Goal: Navigation & Orientation: Find specific page/section

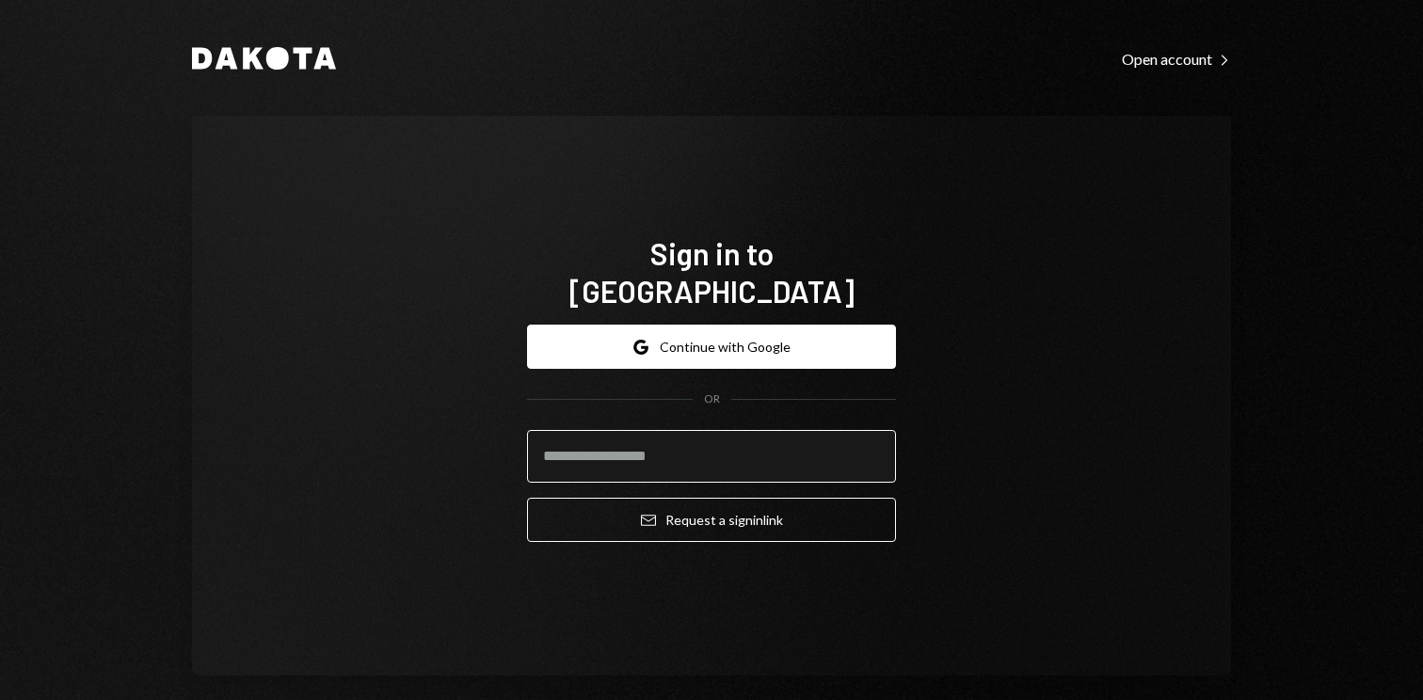
click at [732, 454] on input "email" at bounding box center [711, 456] width 369 height 53
type input "**********"
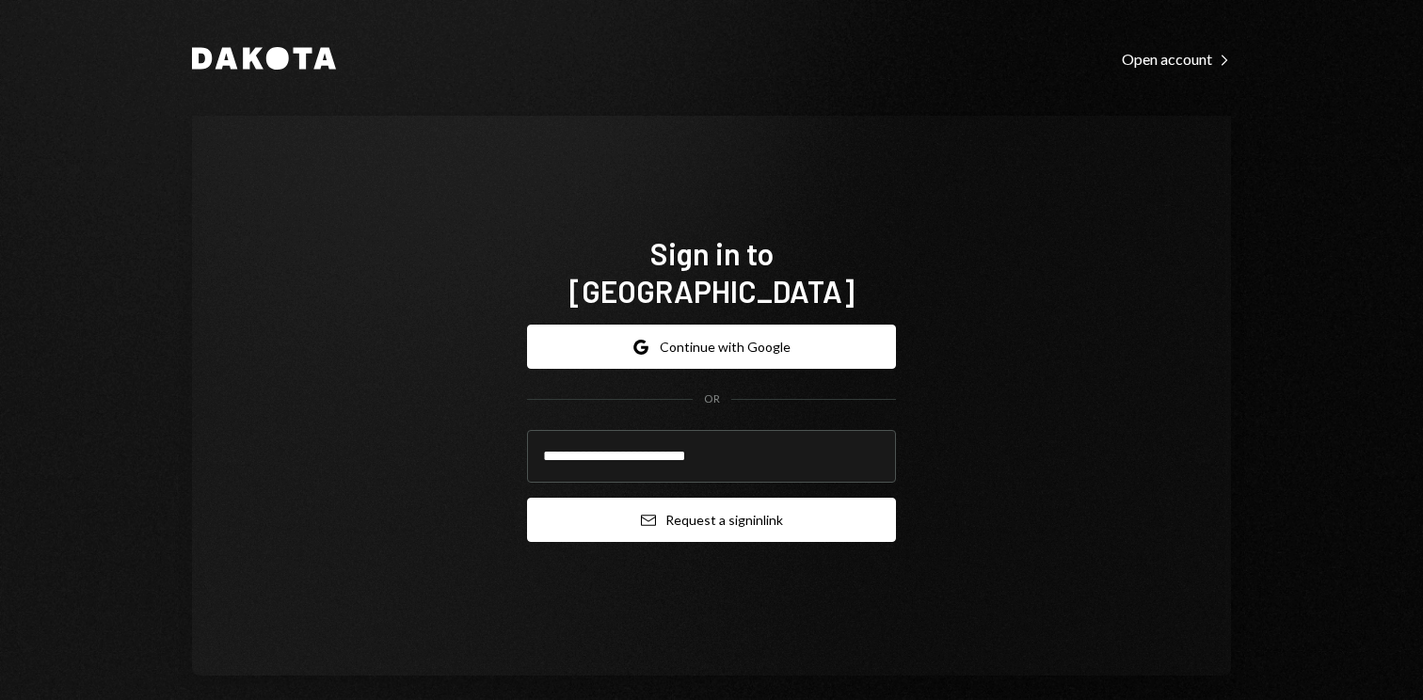
click at [702, 506] on button "Email Request a sign in link" at bounding box center [711, 520] width 369 height 44
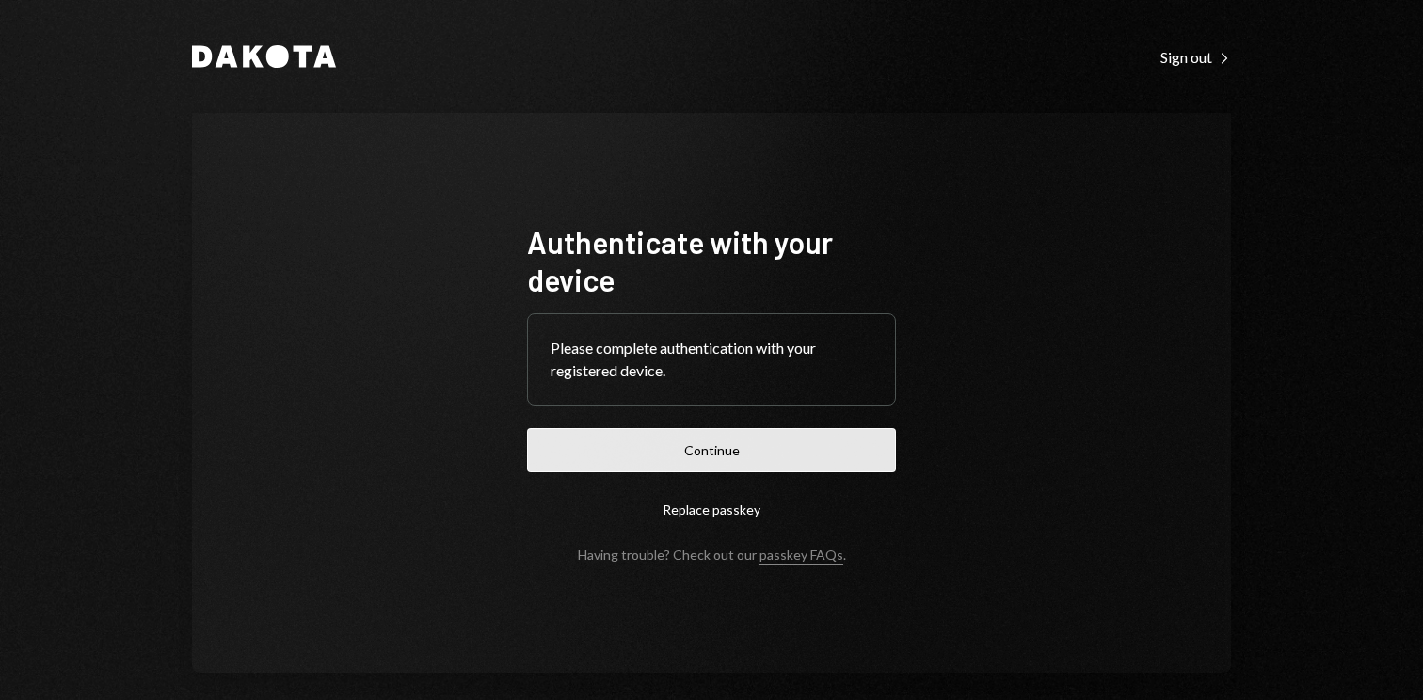
click at [782, 450] on button "Continue" at bounding box center [711, 450] width 369 height 44
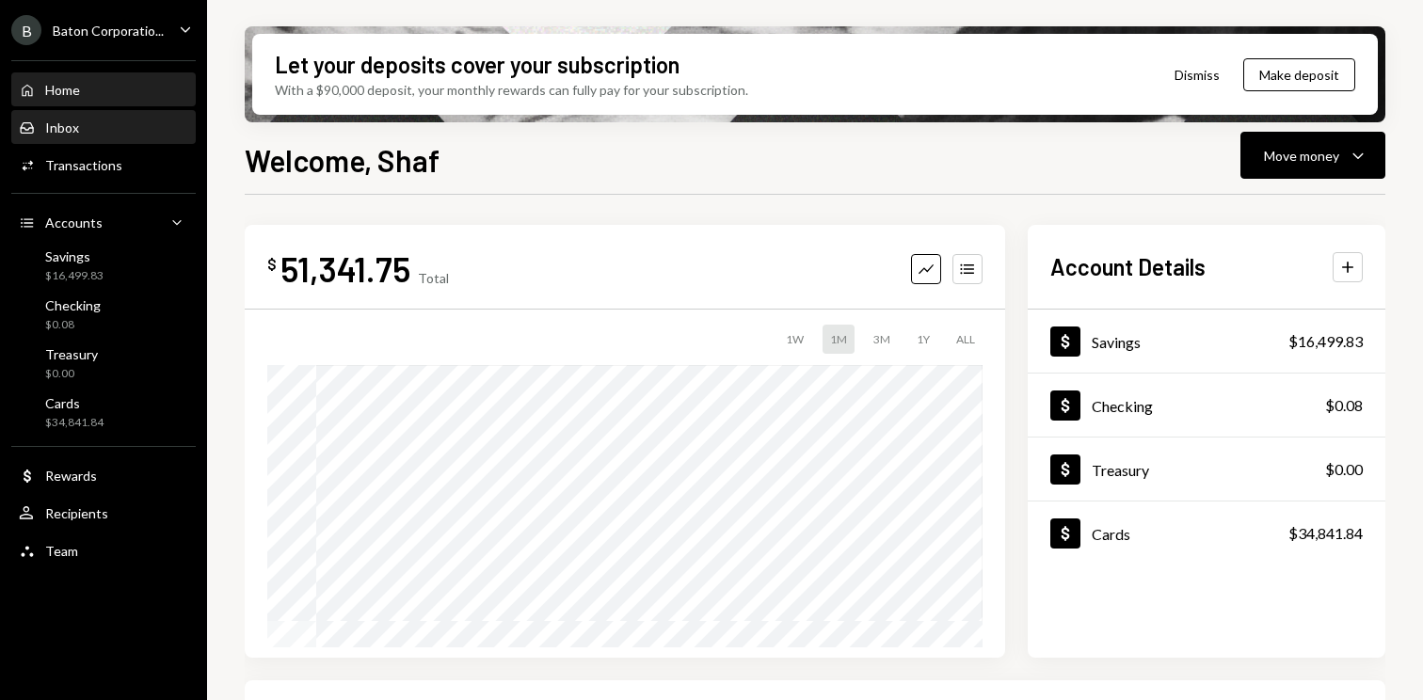
click at [83, 120] on div "Inbox Inbox" at bounding box center [103, 128] width 169 height 17
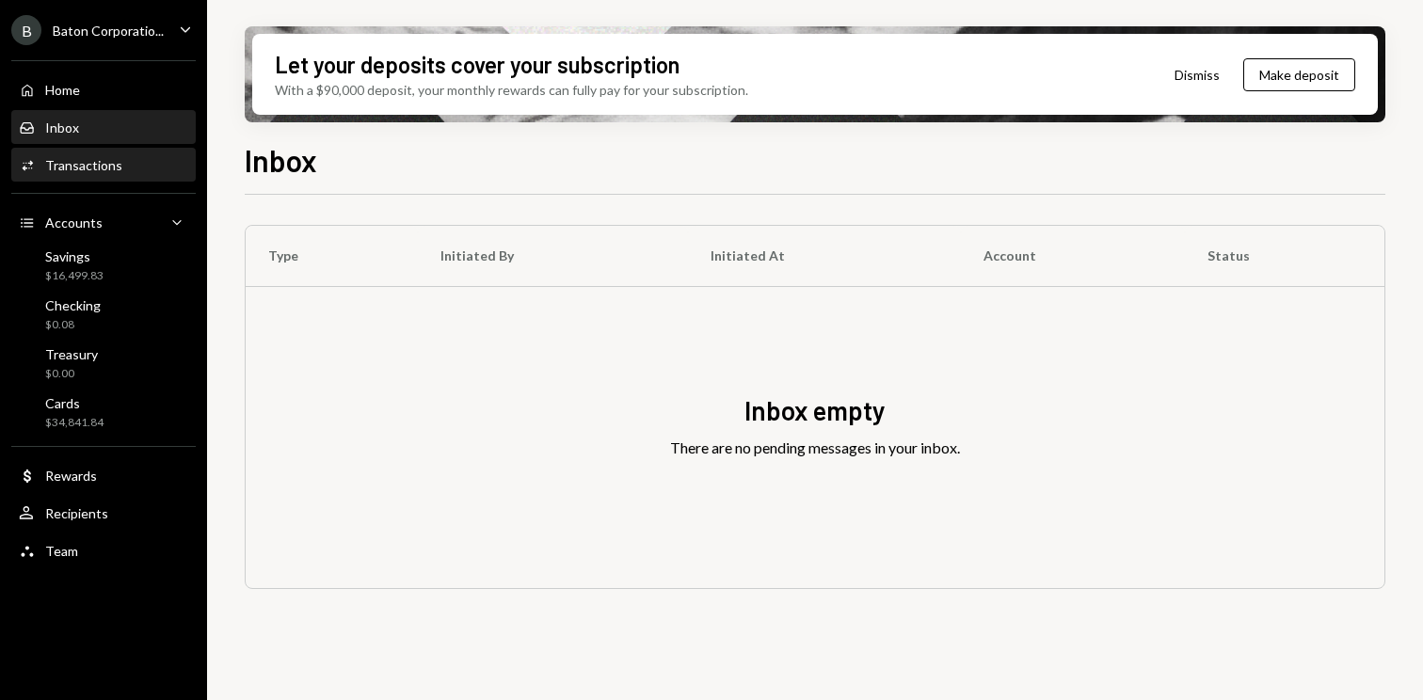
click at [78, 178] on div "Activities Transactions" at bounding box center [103, 166] width 169 height 32
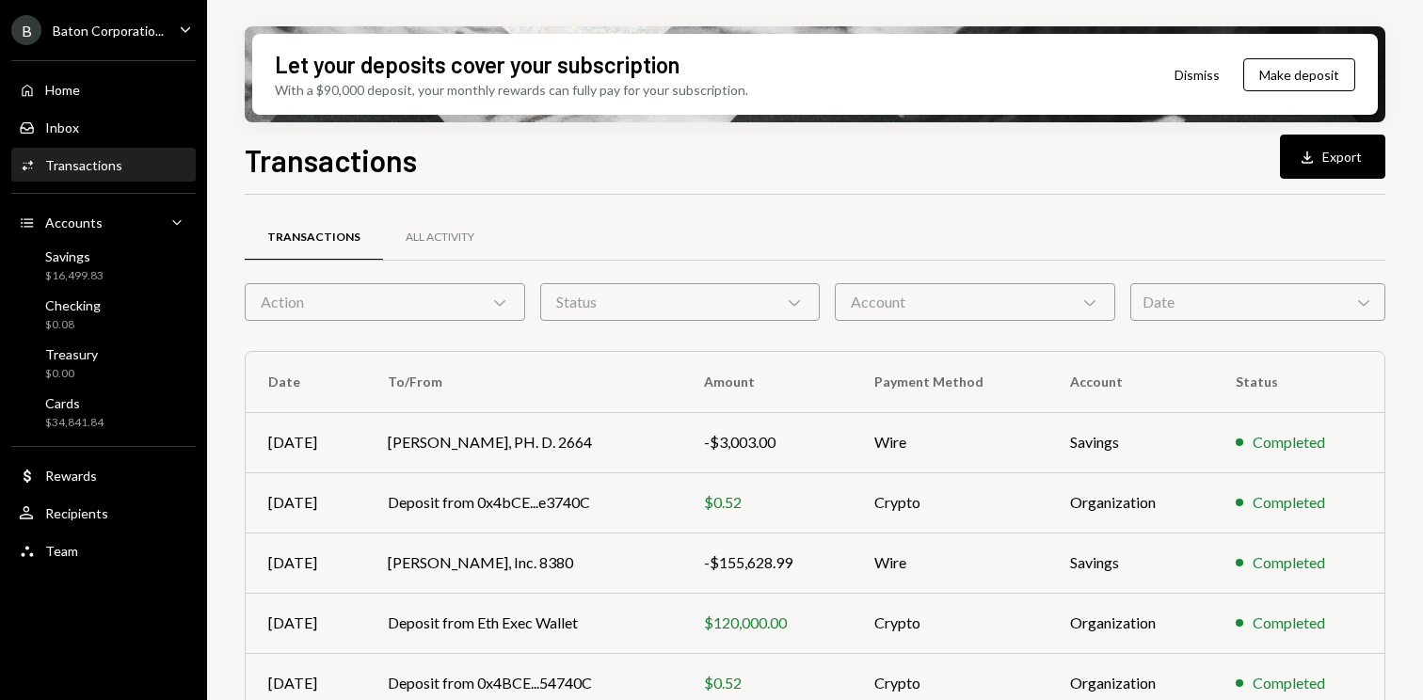
click at [400, 302] on div "Action Chevron Down" at bounding box center [385, 302] width 280 height 38
click at [482, 236] on div "All Activity" at bounding box center [440, 238] width 114 height 45
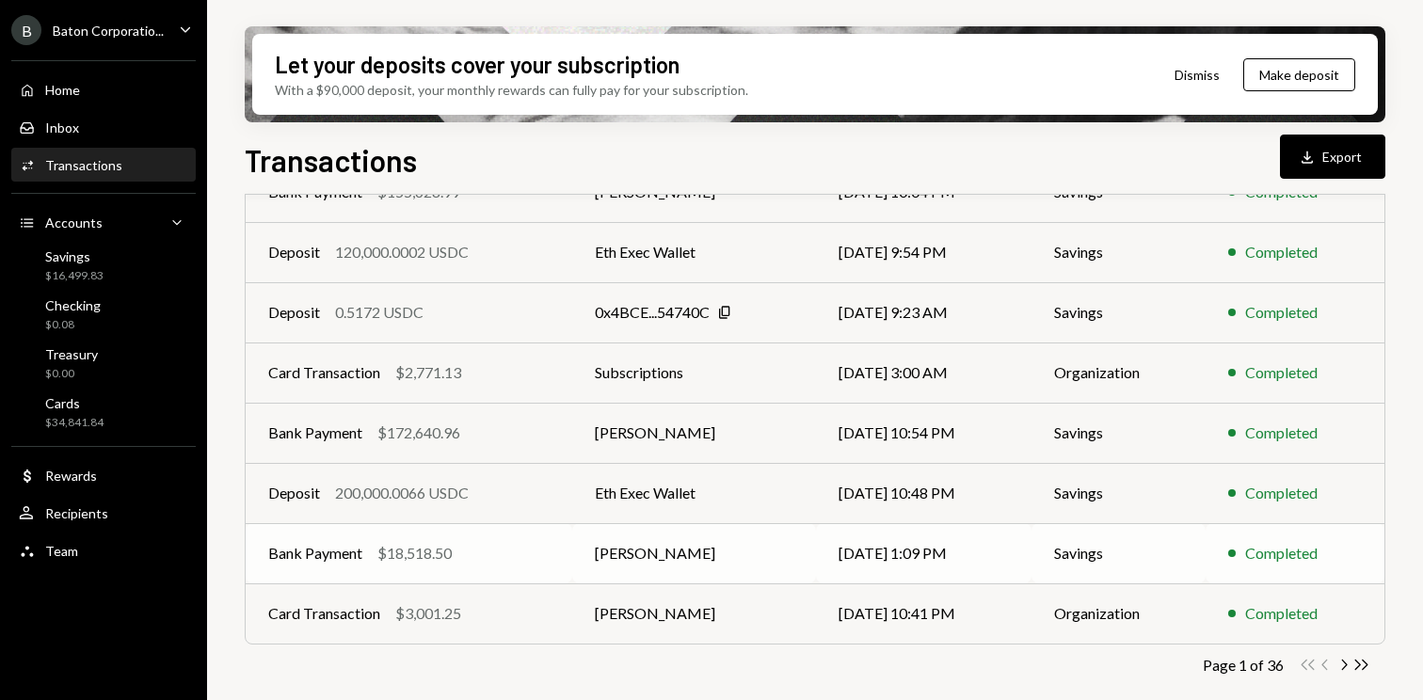
scroll to position [372, 0]
click at [1342, 666] on icon "Chevron Right" at bounding box center [1344, 664] width 18 height 18
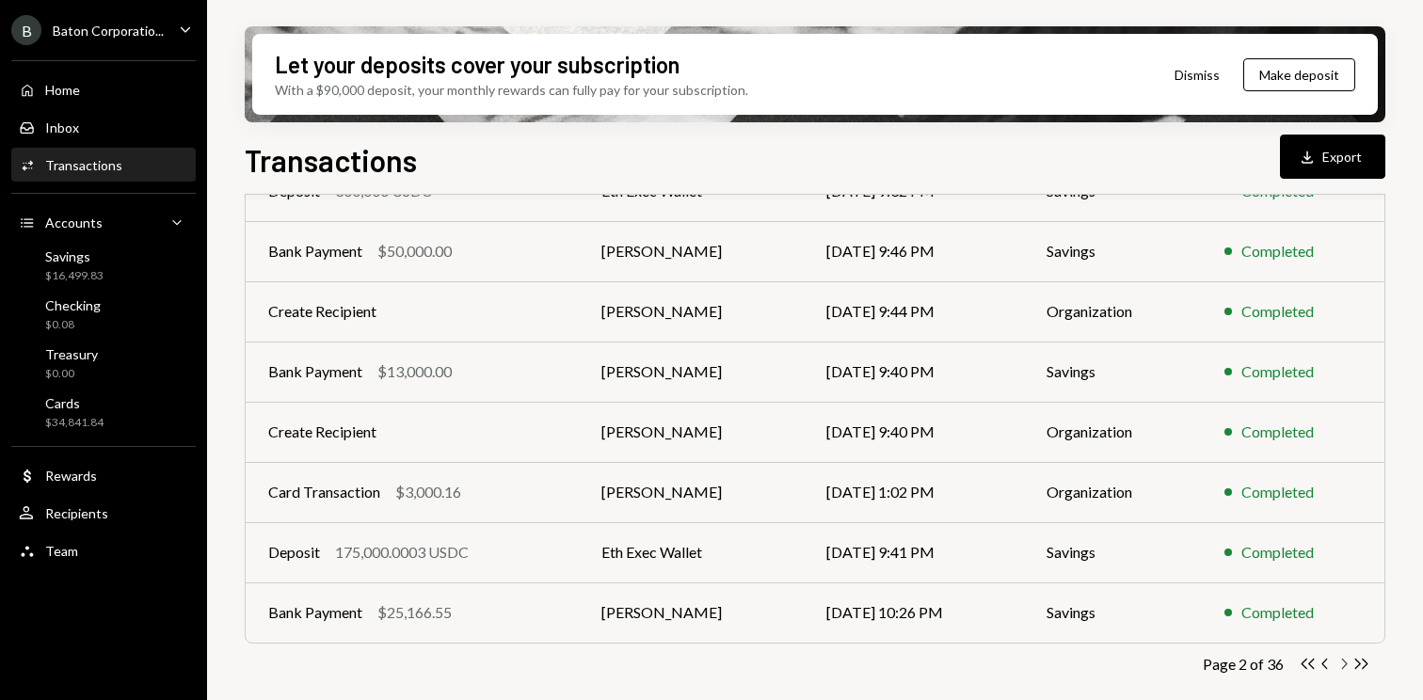
click at [1351, 662] on icon "Chevron Right" at bounding box center [1344, 664] width 18 height 18
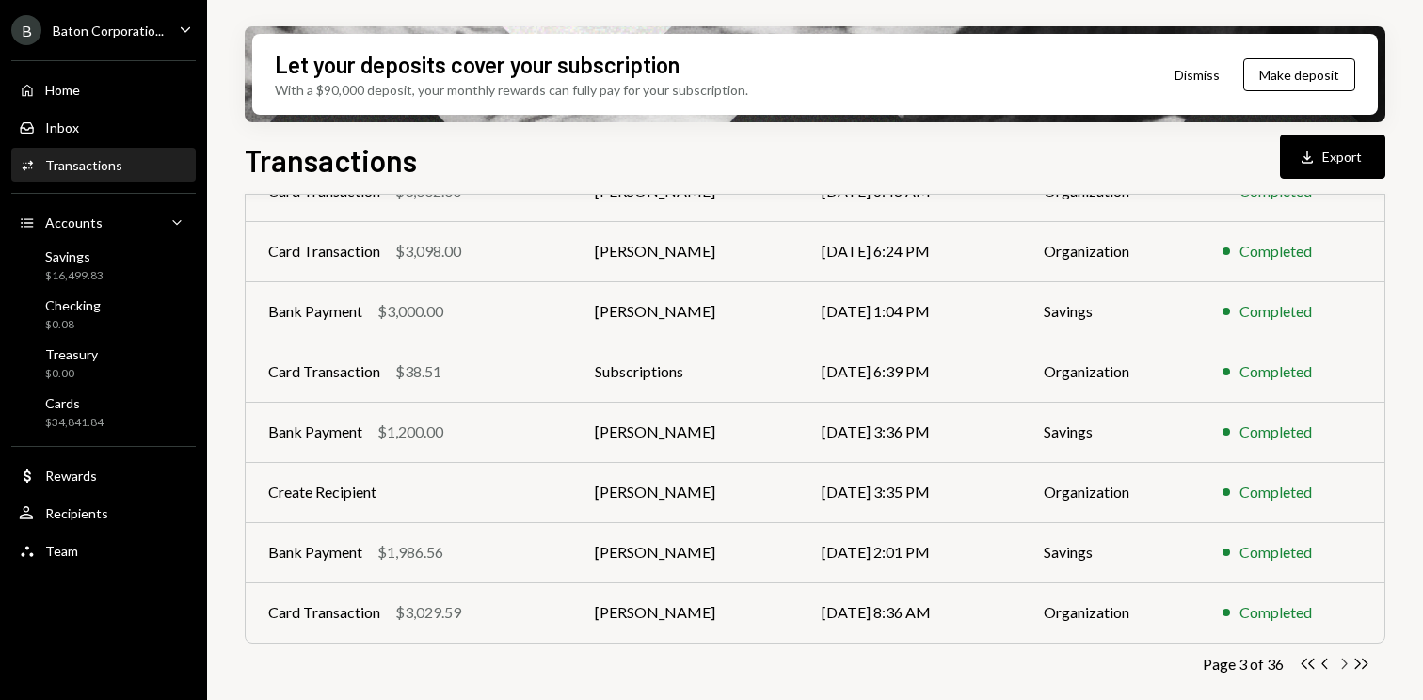
click at [1342, 663] on icon "Chevron Right" at bounding box center [1344, 664] width 18 height 18
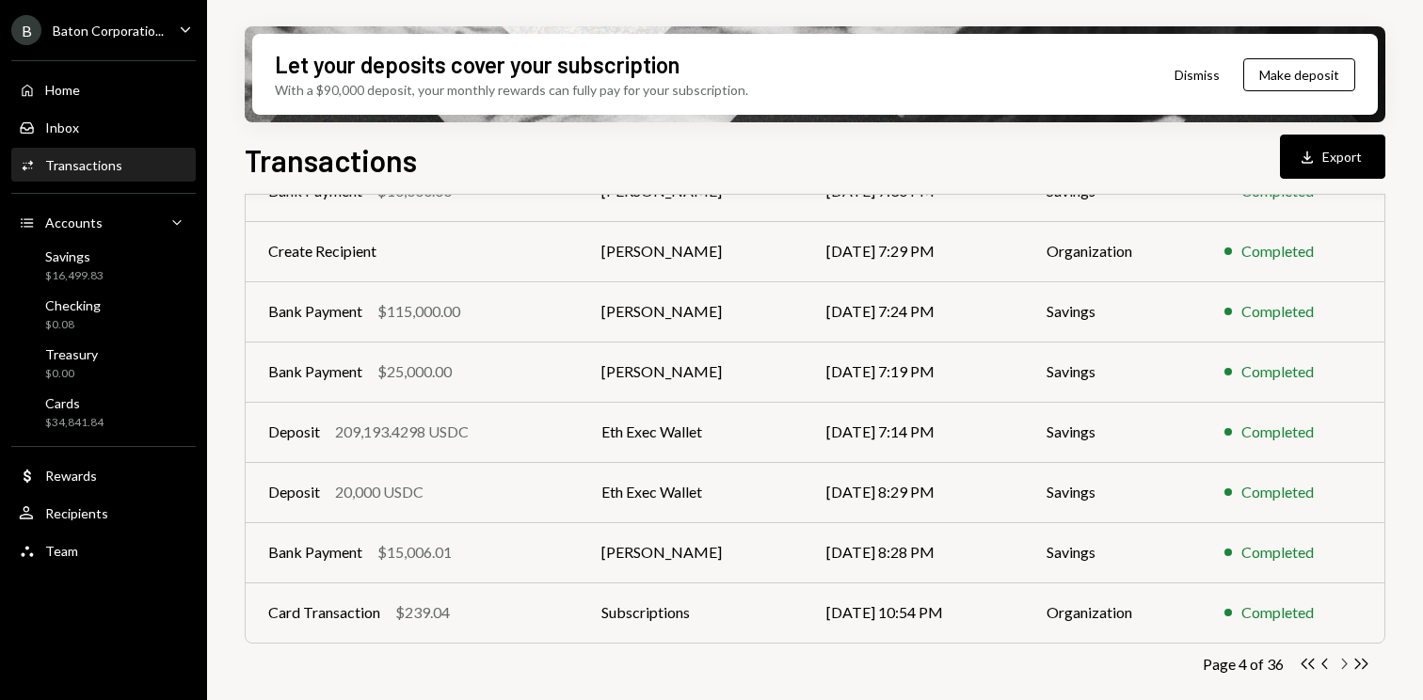
click at [1343, 661] on icon "Chevron Right" at bounding box center [1344, 664] width 18 height 18
